Goal: Navigation & Orientation: Find specific page/section

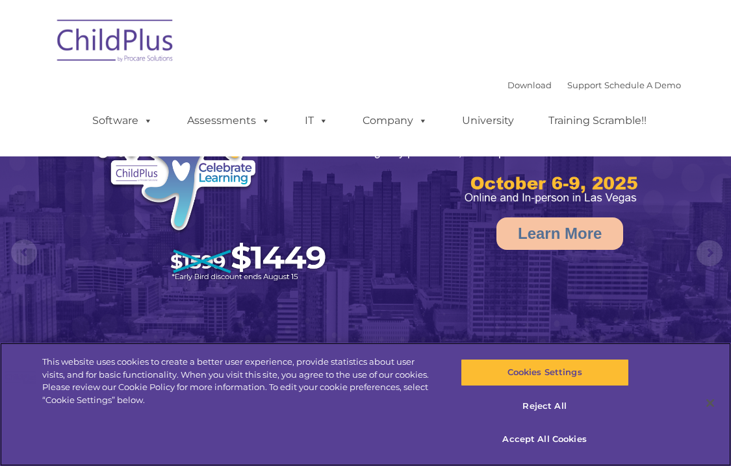
select select "MEDIUM"
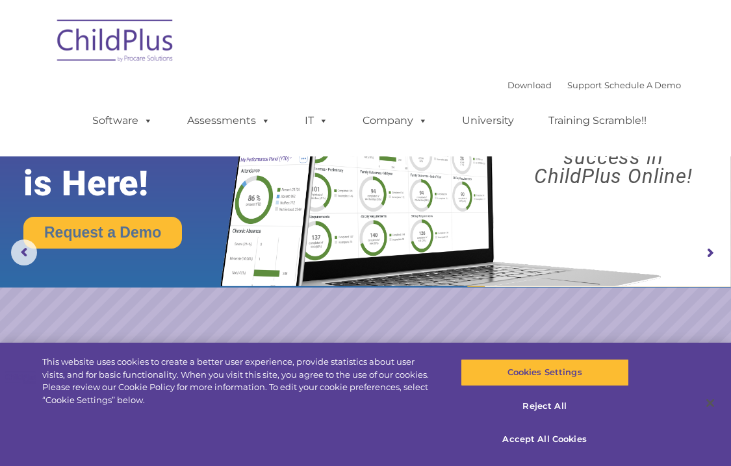
click at [381, 47] on div "Download Support | Schedule A Demo  MENU MENU Software ChildPlus: The original…" at bounding box center [366, 78] width 630 height 137
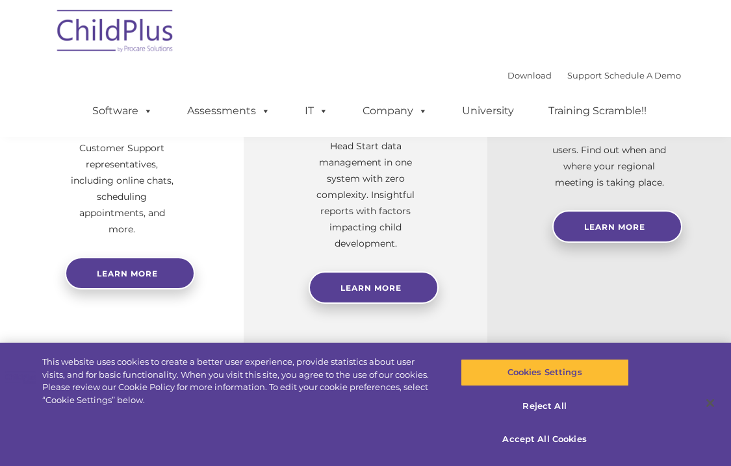
scroll to position [585, 0]
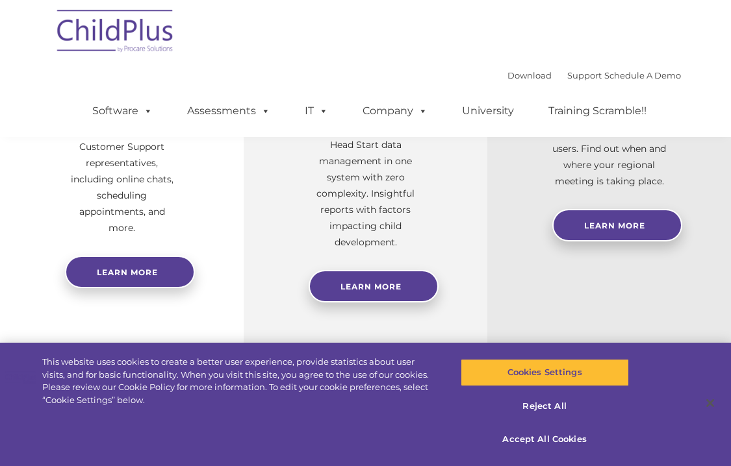
click at [410, 44] on div "Download Support | Schedule A Demo  MENU MENU Software ChildPlus: The original…" at bounding box center [366, 68] width 630 height 137
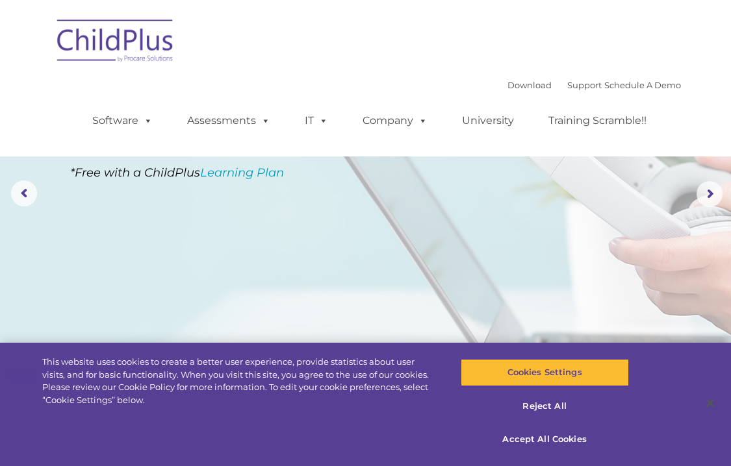
scroll to position [0, 0]
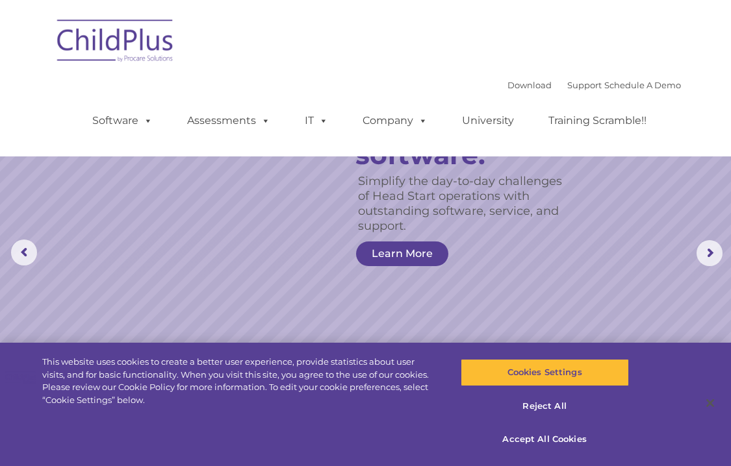
click at [616, 47] on div "Download Support | Schedule A Demo  MENU MENU Software ChildPlus: The original…" at bounding box center [366, 78] width 630 height 137
click at [429, 49] on div "Download Support | Schedule A Demo  MENU MENU Software ChildPlus: The original…" at bounding box center [366, 78] width 630 height 137
click at [478, 27] on div "Download Support | Schedule A Demo  MENU MENU Software ChildPlus: The original…" at bounding box center [366, 78] width 630 height 137
click at [507, 84] on link "Download" at bounding box center [529, 85] width 44 height 10
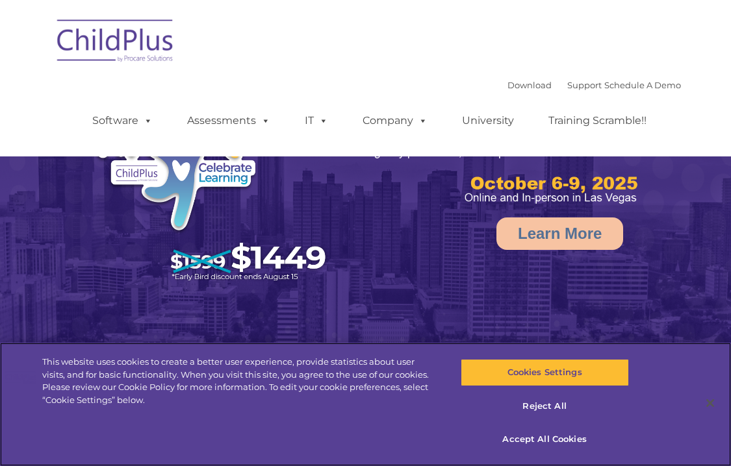
select select "MEDIUM"
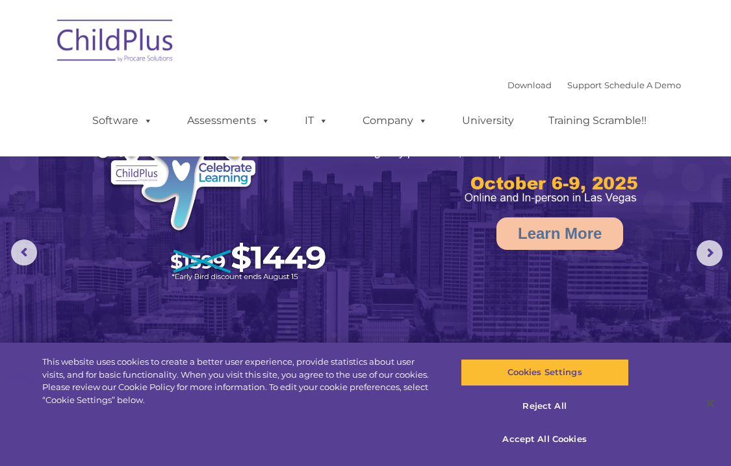
click at [244, 47] on div "Download Support | Schedule A Demo  MENU MENU Software ChildPlus: The original…" at bounding box center [366, 78] width 630 height 137
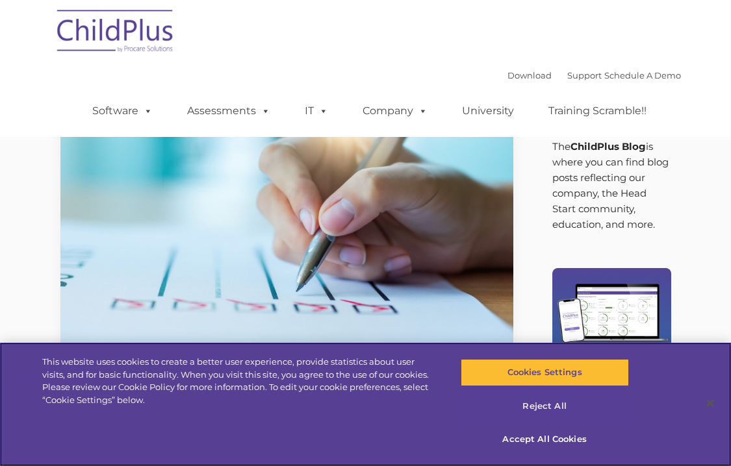
click at [552, 407] on button "Reject All" at bounding box center [545, 406] width 168 height 27
